Goal: Transaction & Acquisition: Purchase product/service

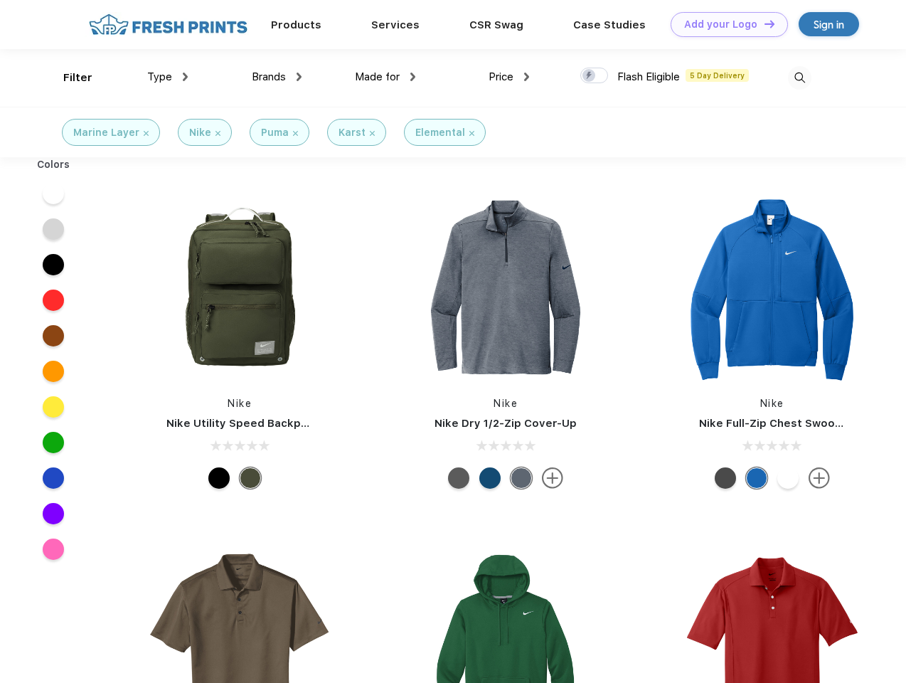
click at [724, 24] on link "Add your Logo Design Tool" at bounding box center [729, 24] width 117 height 25
click at [0, 0] on div "Design Tool" at bounding box center [0, 0] width 0 height 0
click at [763, 23] on link "Add your Logo Design Tool" at bounding box center [729, 24] width 117 height 25
click at [68, 78] on div "Filter" at bounding box center [77, 78] width 29 height 16
click at [168, 77] on span "Type" at bounding box center [159, 76] width 25 height 13
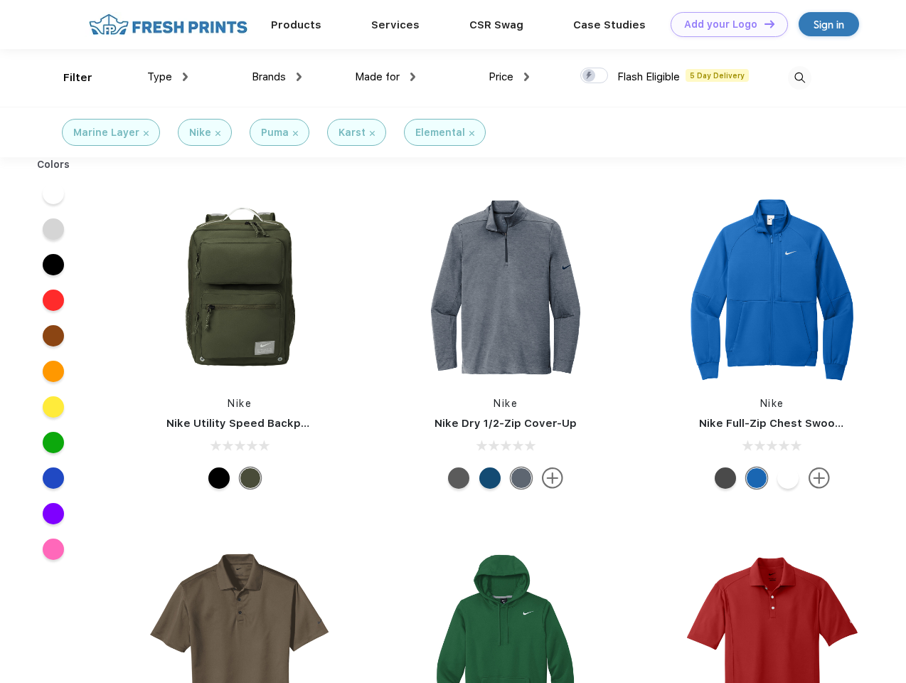
click at [277, 77] on span "Brands" at bounding box center [269, 76] width 34 height 13
click at [386, 77] on span "Made for" at bounding box center [377, 76] width 45 height 13
click at [509, 77] on span "Price" at bounding box center [501, 76] width 25 height 13
click at [595, 76] on div at bounding box center [594, 76] width 28 height 16
click at [590, 76] on input "checkbox" at bounding box center [584, 71] width 9 height 9
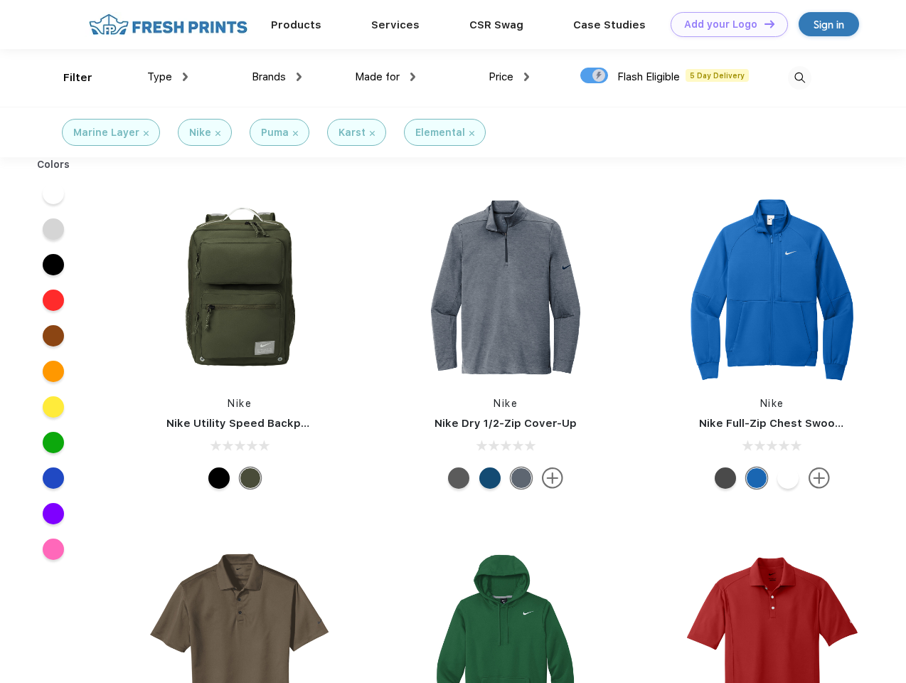
click at [800, 78] on img at bounding box center [799, 77] width 23 height 23
